Goal: Information Seeking & Learning: Learn about a topic

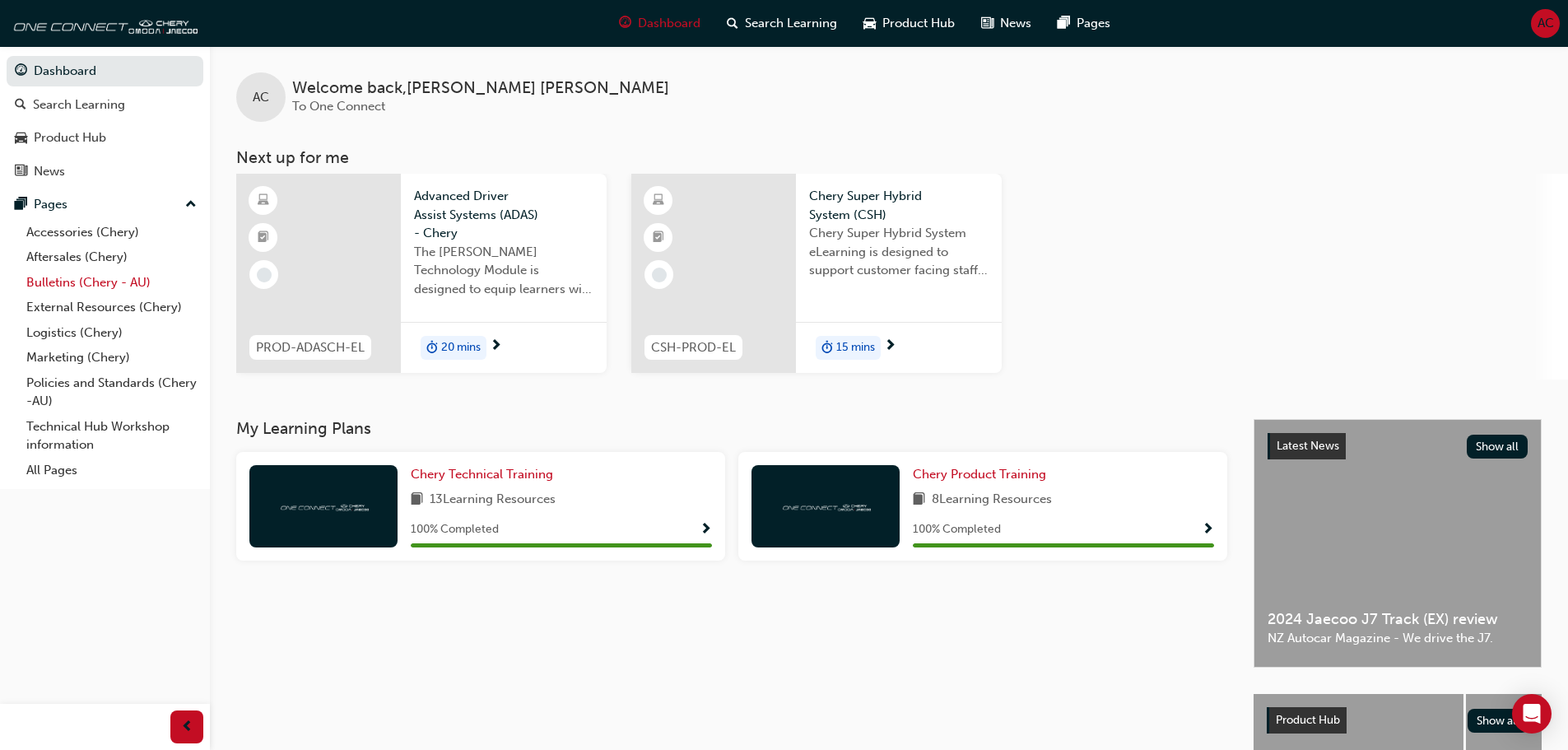
click at [129, 275] on link "Bulletins (Chery - AU)" at bounding box center [111, 282] width 183 height 26
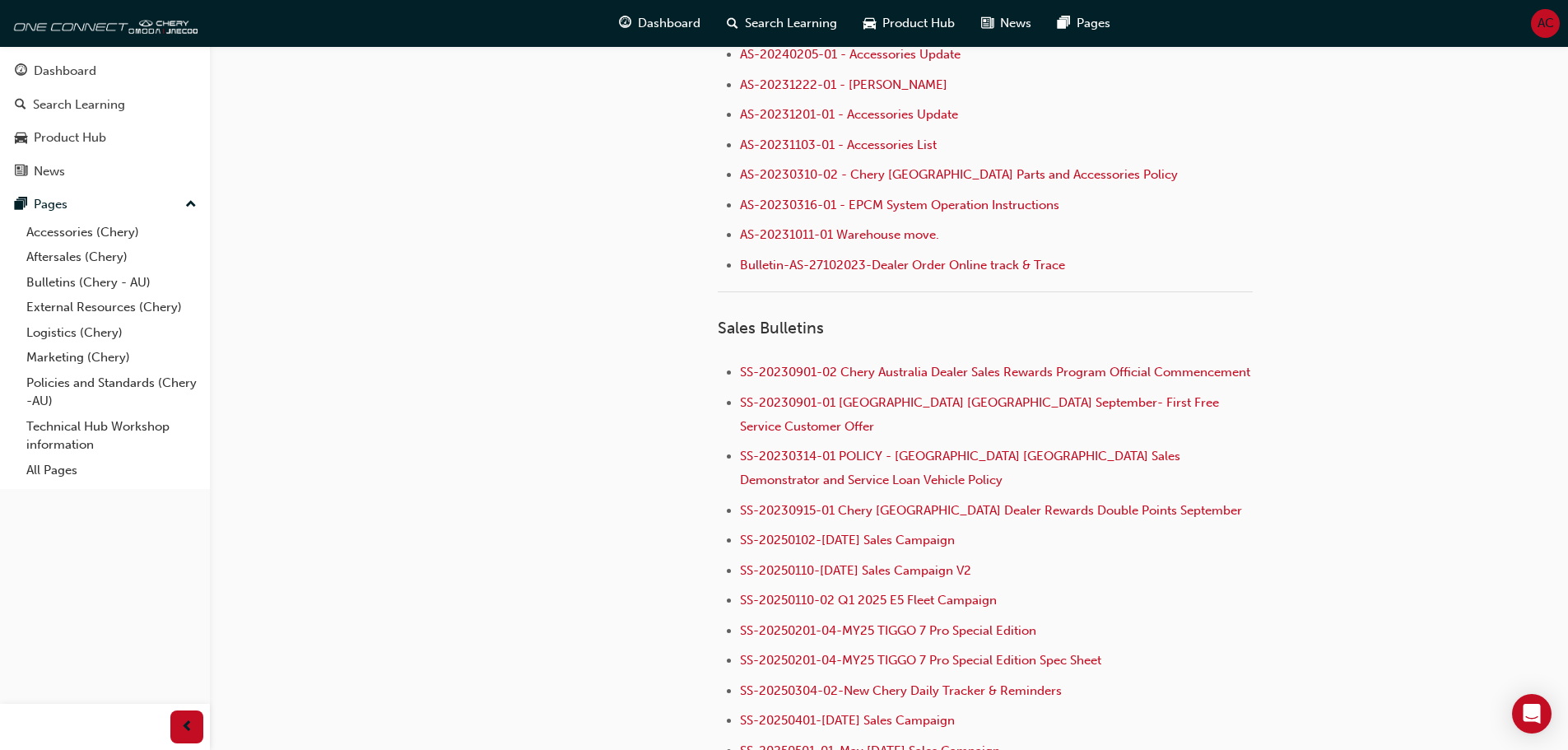
scroll to position [1399, 0]
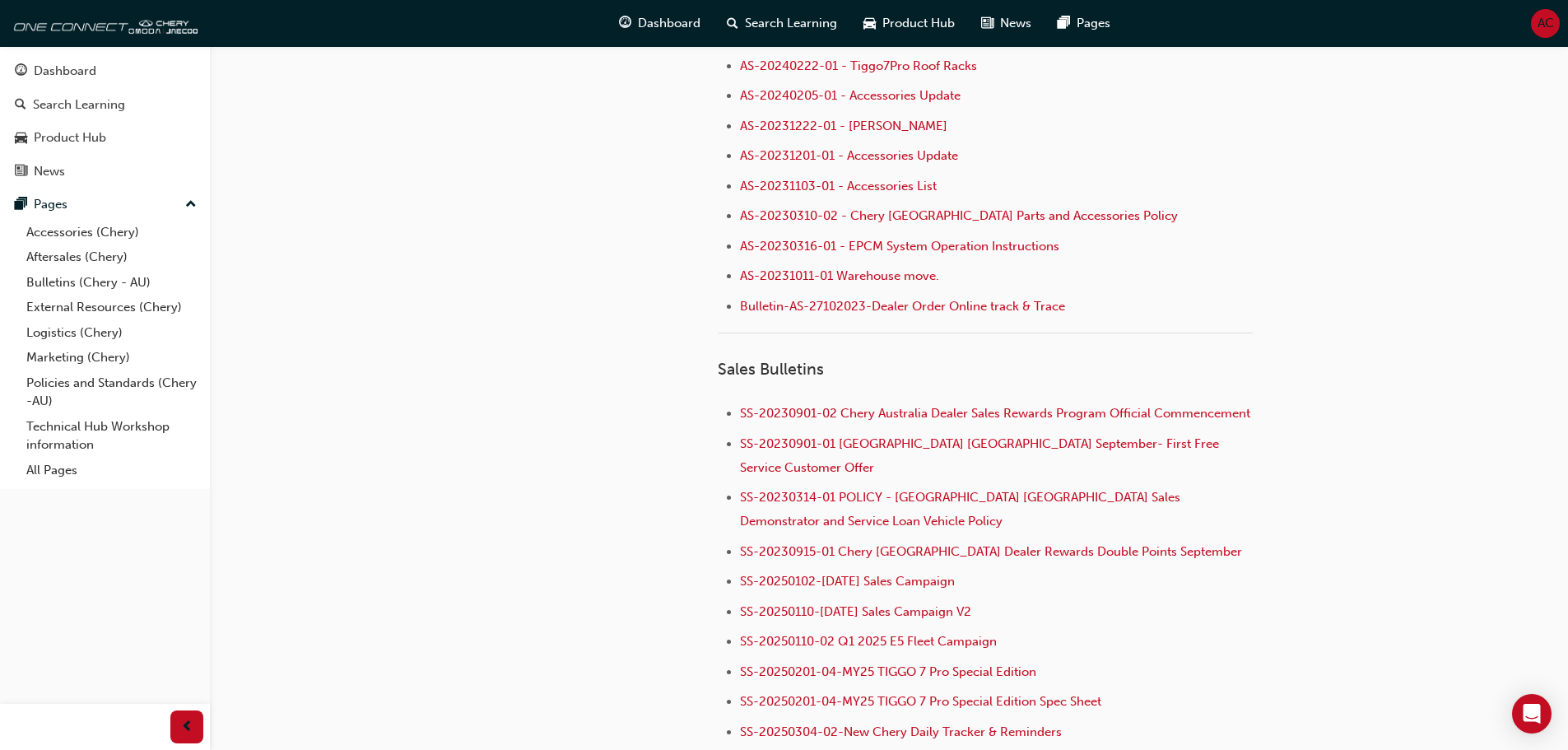
click at [20, 270] on link "Bulletins (Chery - AU)" at bounding box center [111, 282] width 183 height 26
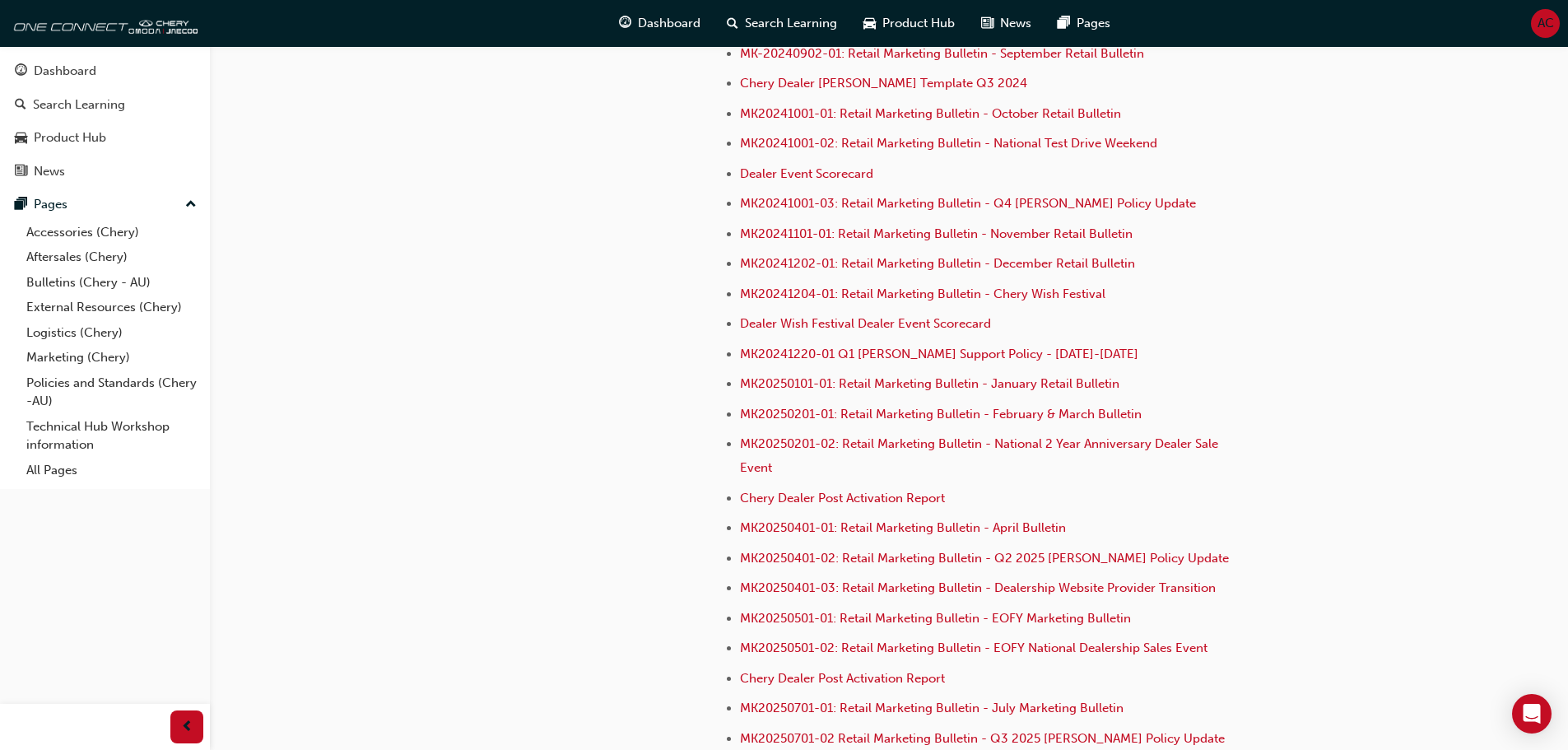
scroll to position [4506, 0]
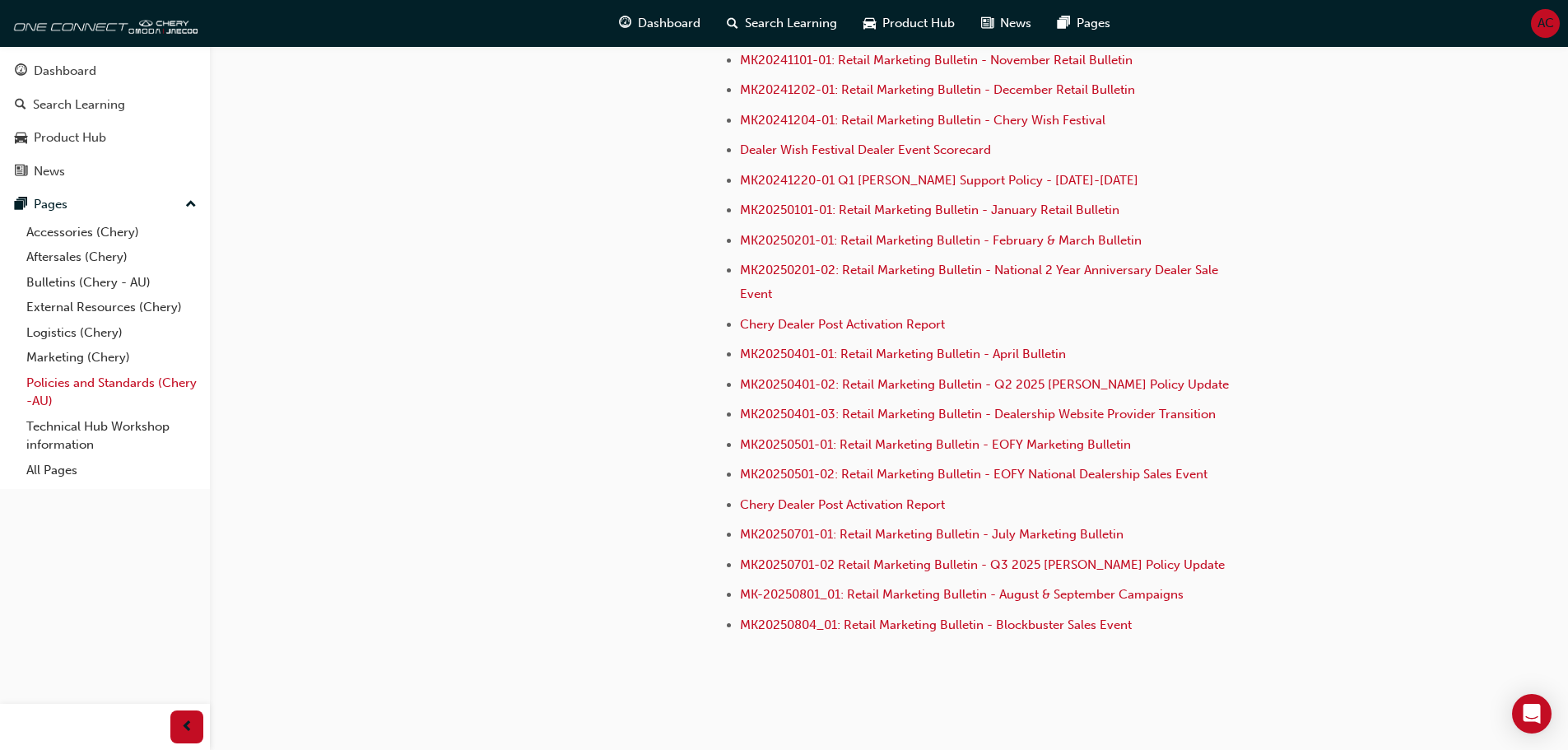
click at [88, 384] on link "Policies and Standards (Chery -AU)" at bounding box center [111, 392] width 183 height 44
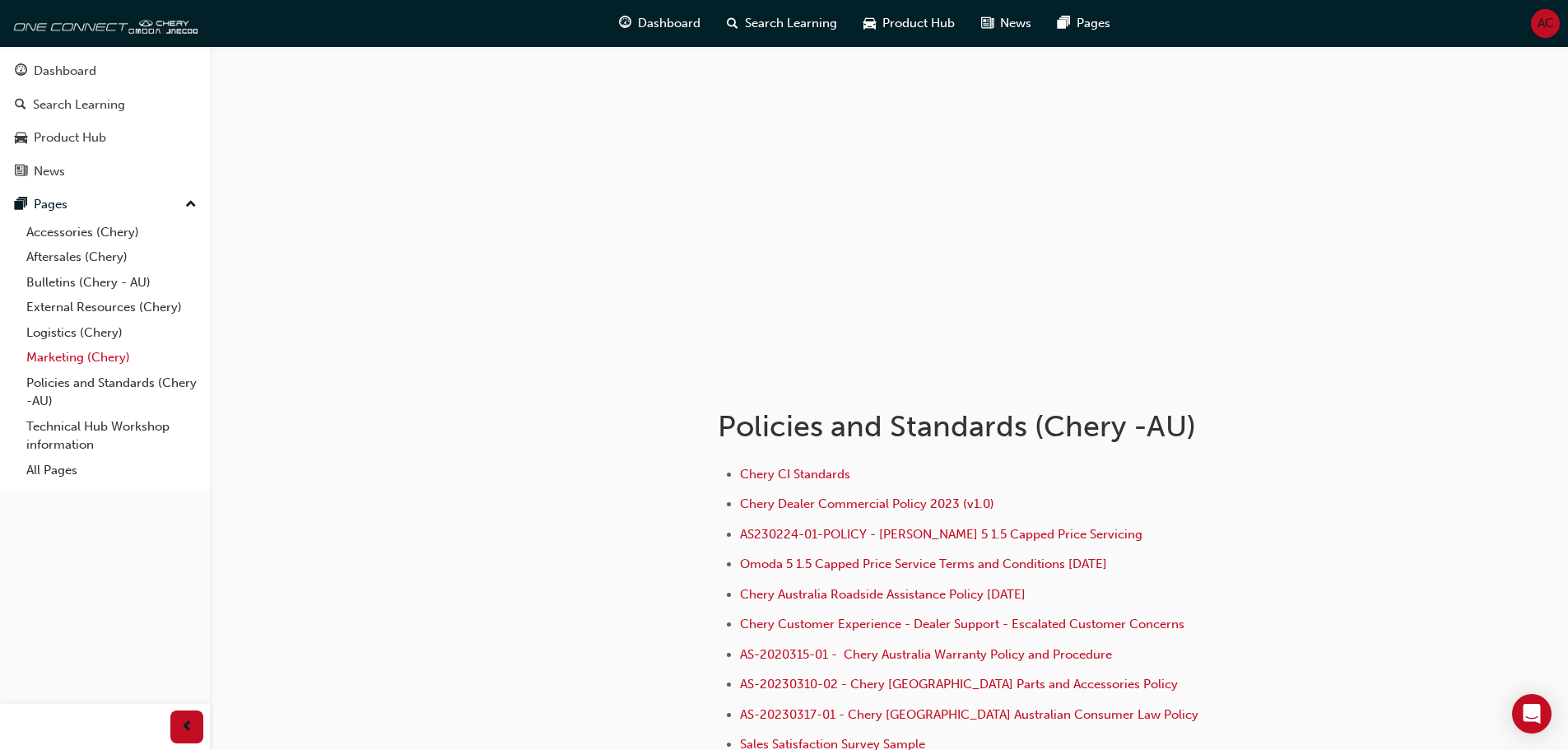
click at [91, 368] on link "Marketing (Chery)" at bounding box center [111, 357] width 183 height 26
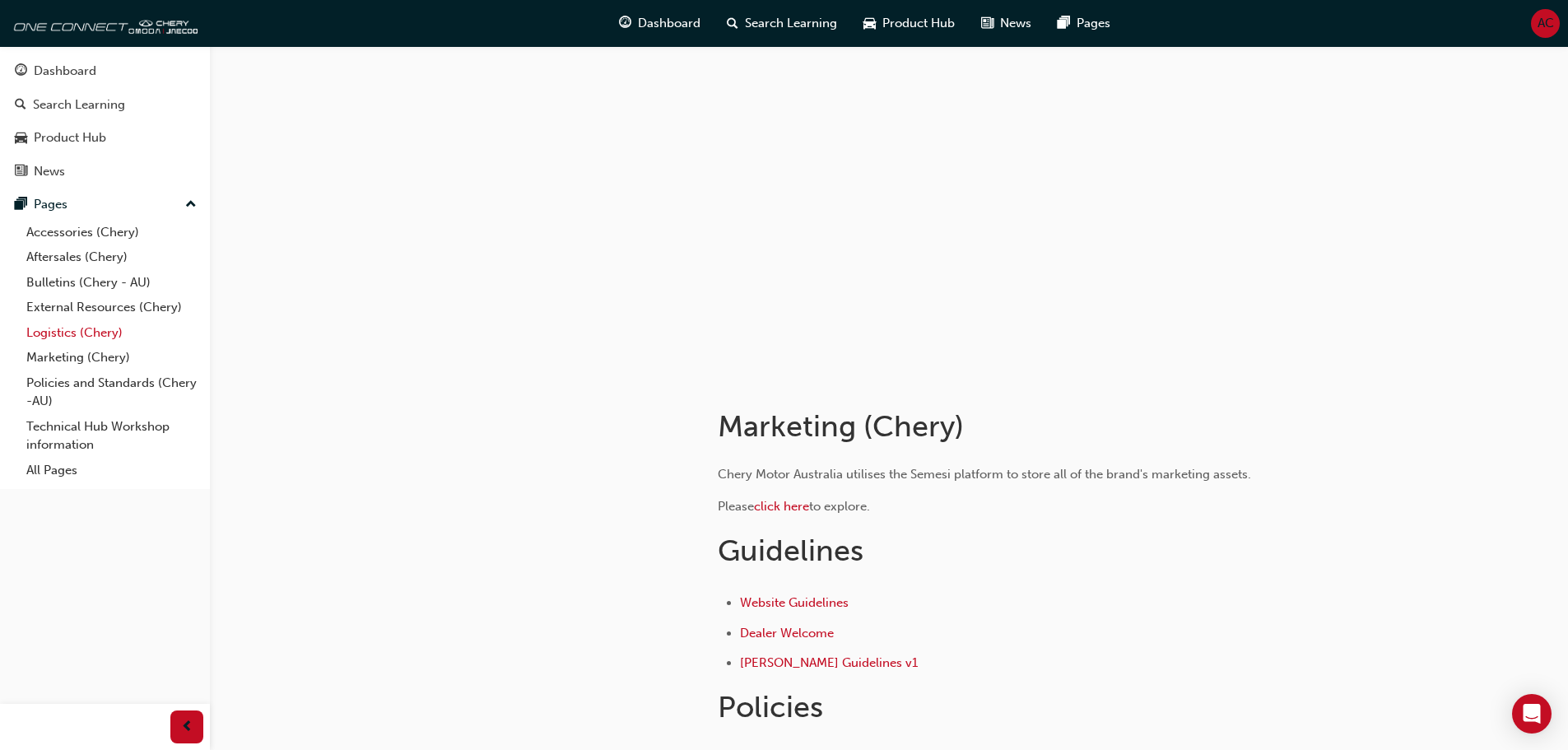
click at [95, 329] on link "Logistics (Chery)" at bounding box center [111, 332] width 183 height 26
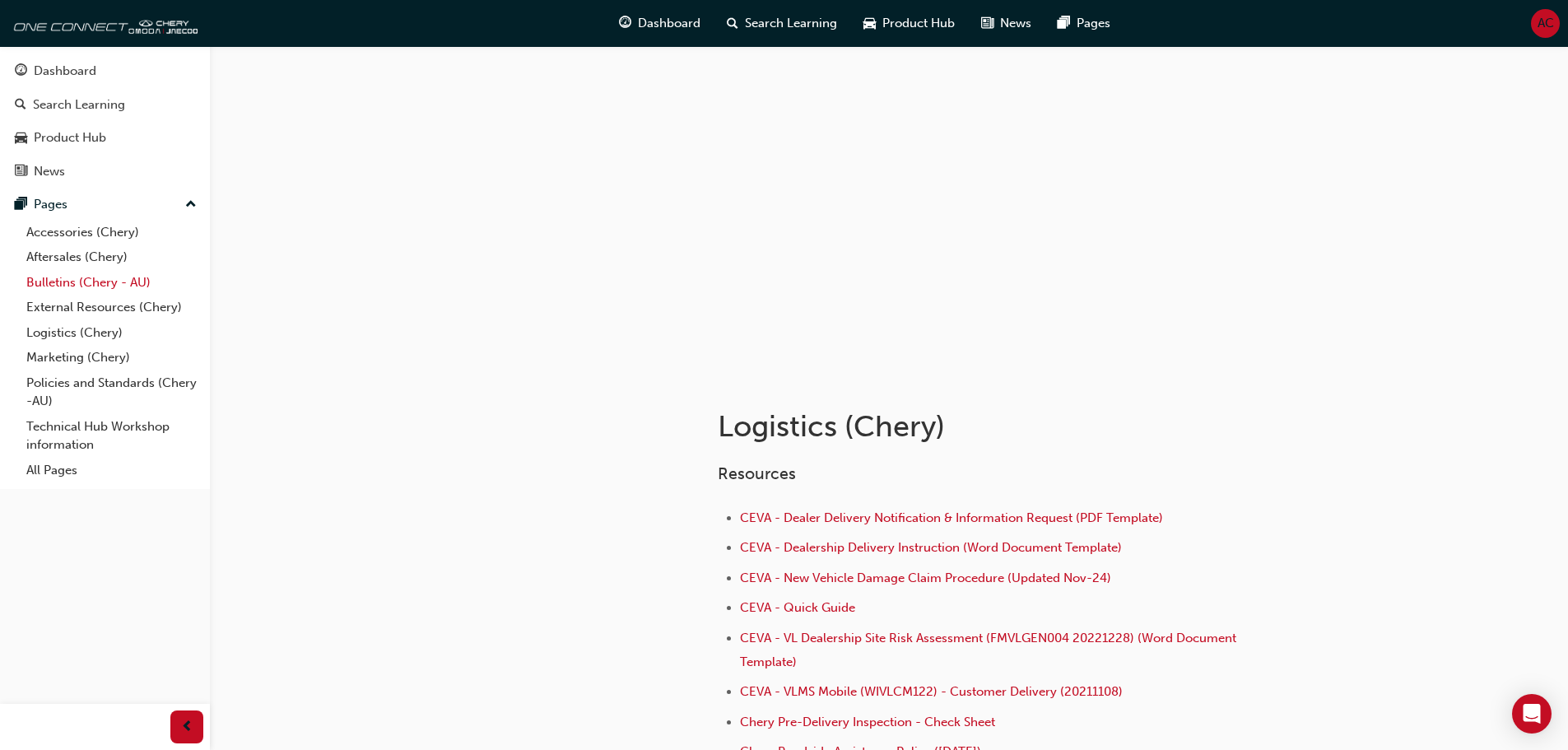
click at [96, 279] on link "Bulletins (Chery - AU)" at bounding box center [111, 282] width 183 height 26
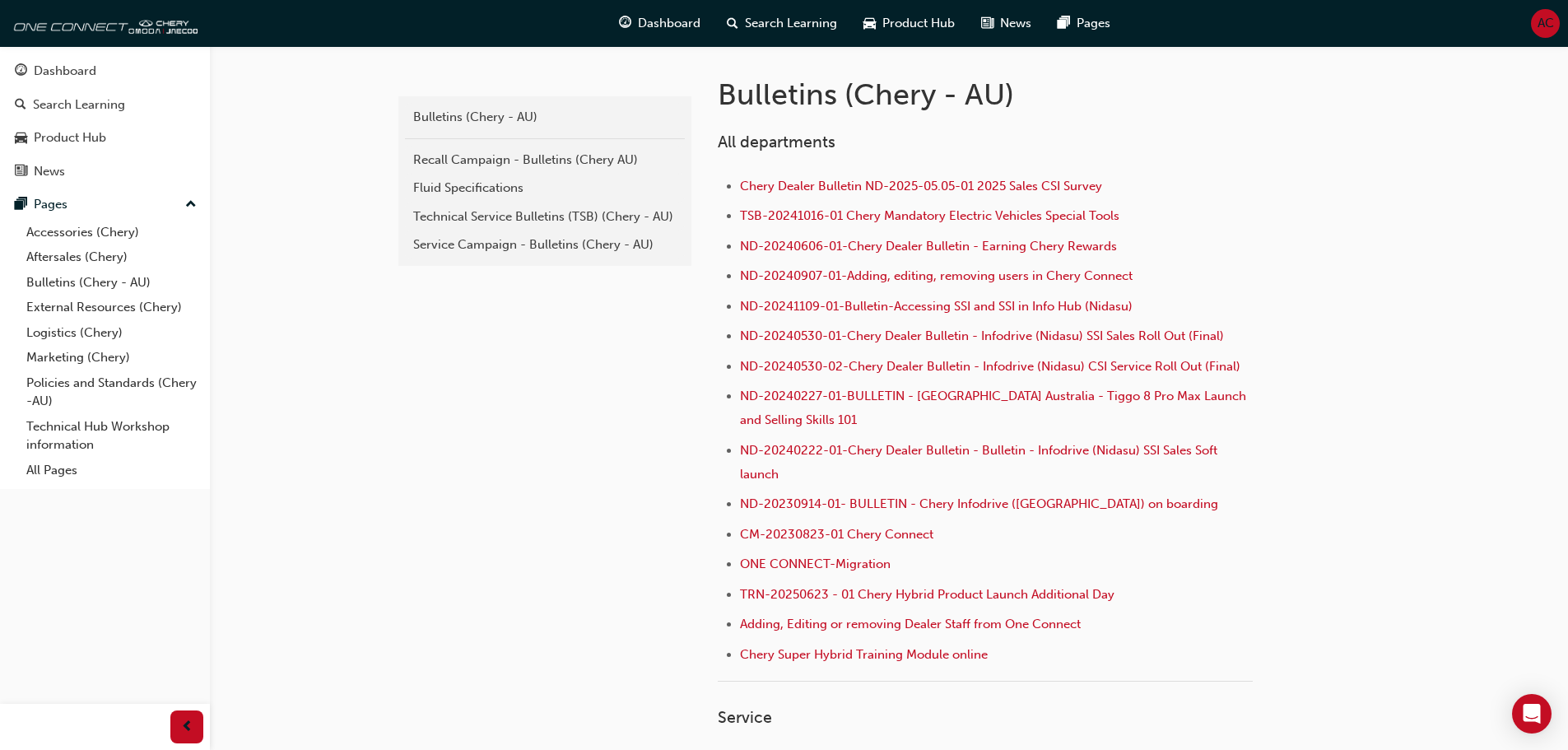
scroll to position [83, 0]
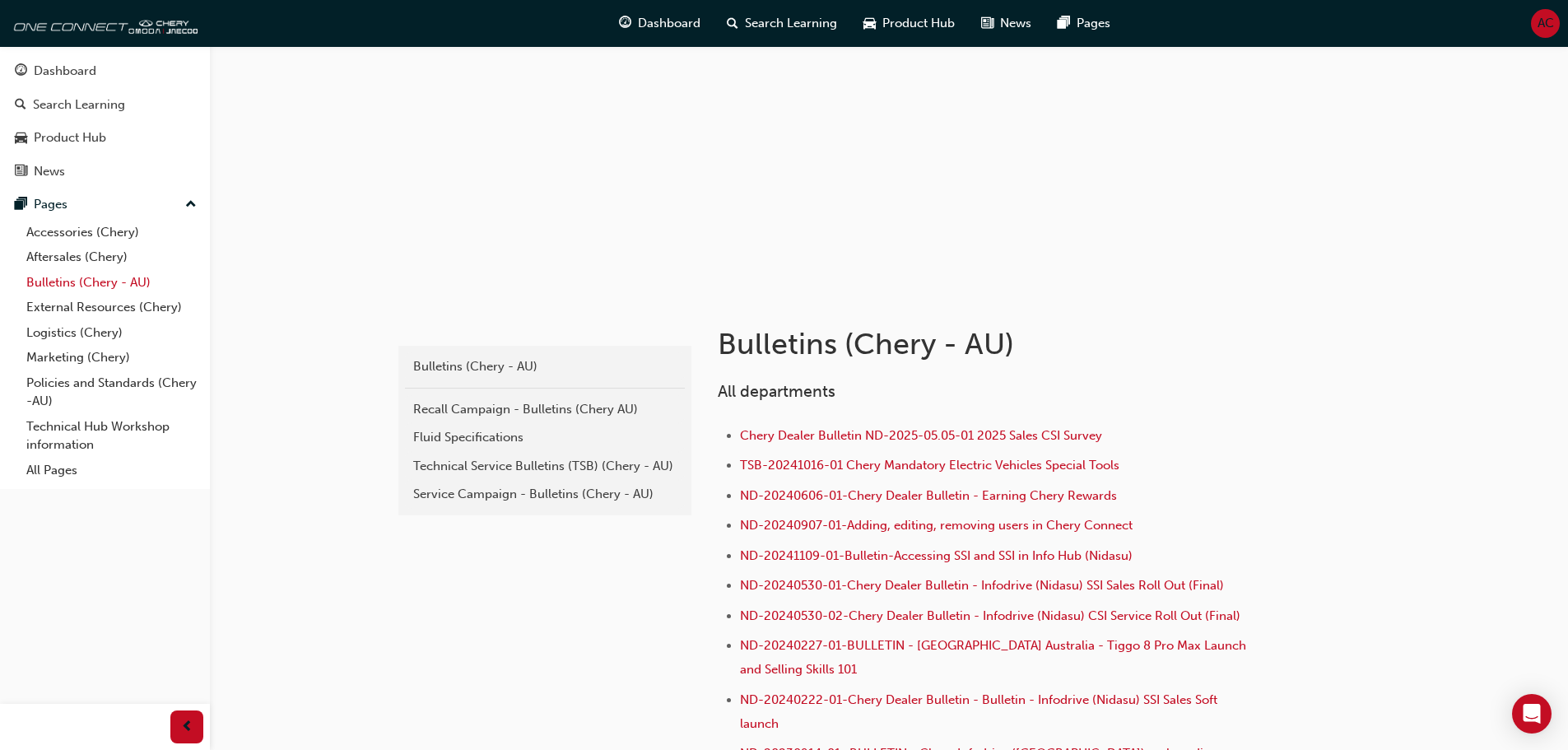
click at [77, 284] on link "Bulletins (Chery - AU)" at bounding box center [111, 282] width 183 height 26
click at [510, 498] on div "Service Campaign - Bulletins (Chery - AU)" at bounding box center [544, 495] width 263 height 19
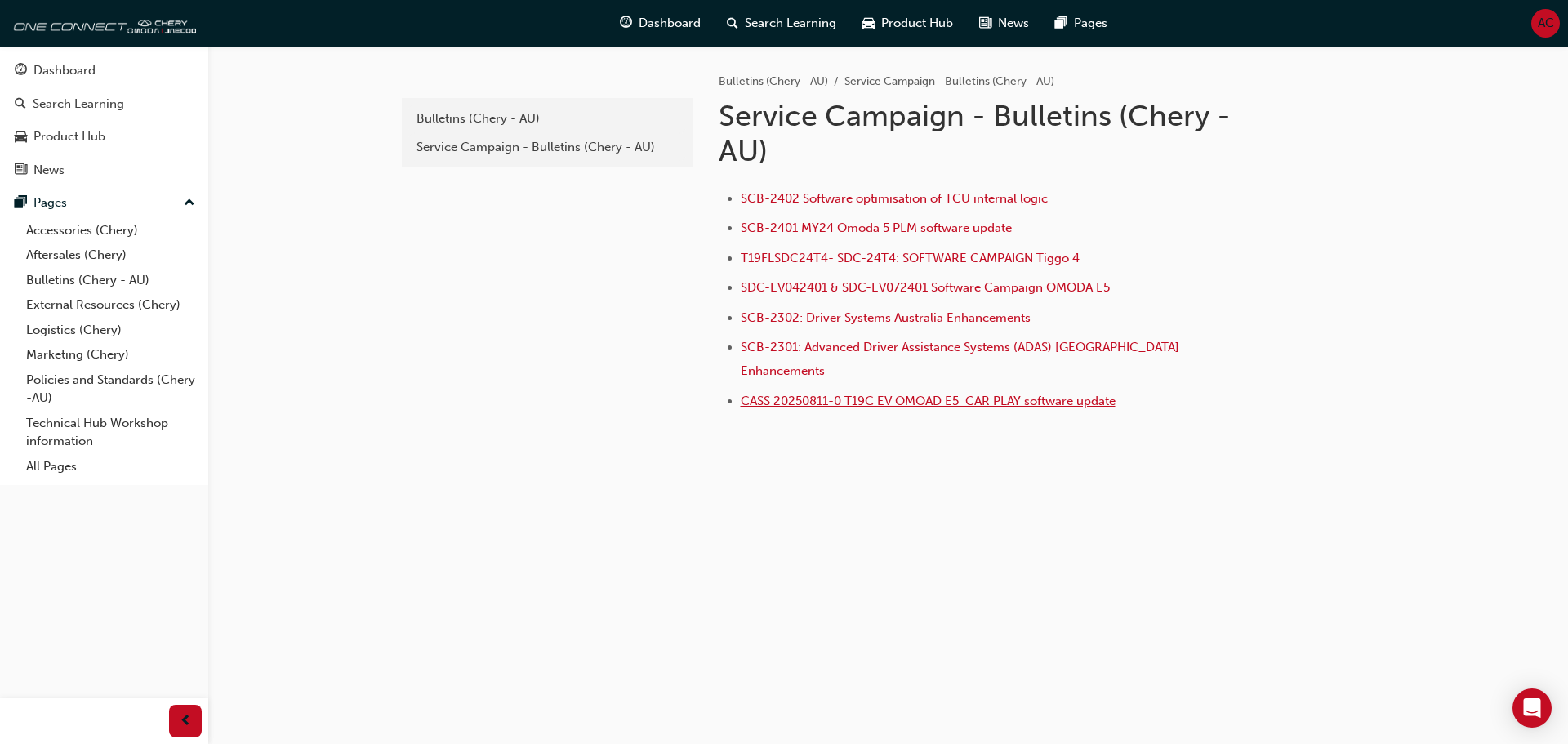
click at [808, 394] on span "CASS 20250811-0 T19C EV OMOAD E5 CAR PLAY software update" at bounding box center [928, 401] width 375 height 15
